Goal: Task Accomplishment & Management: Manage account settings

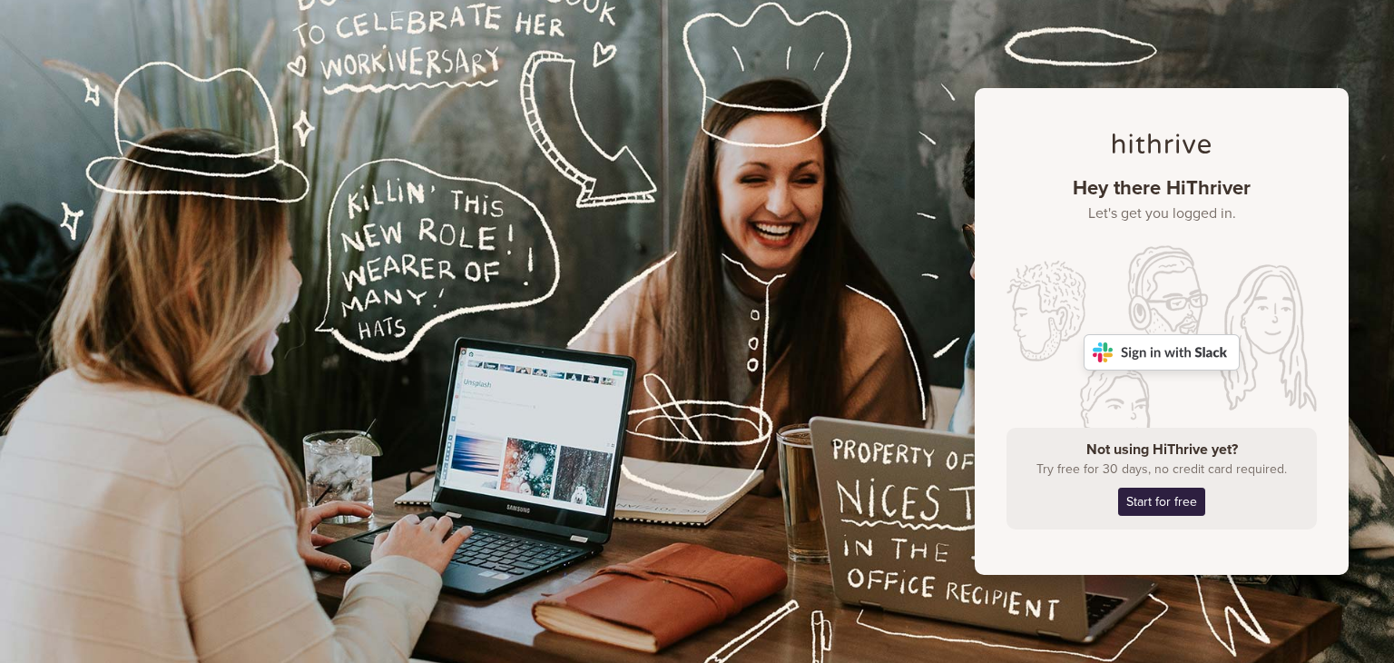
click at [1134, 350] on img at bounding box center [1162, 352] width 156 height 36
